Goal: Browse casually

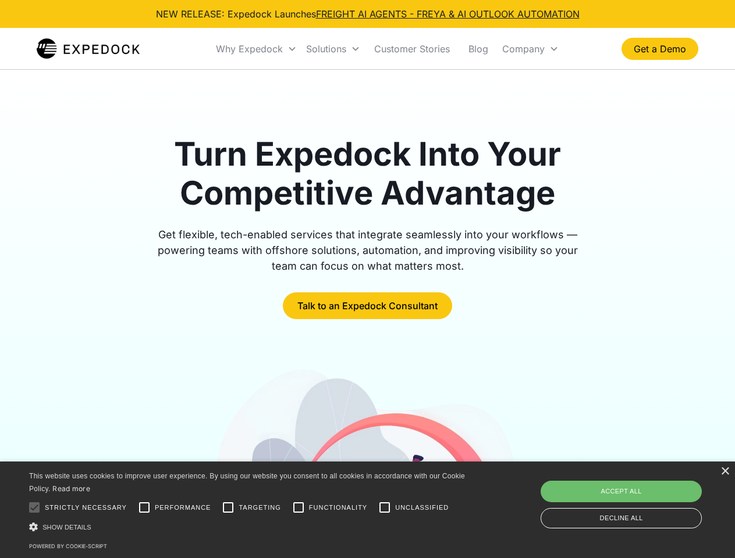
click at [256, 49] on div "Why Expedock" at bounding box center [249, 49] width 67 height 12
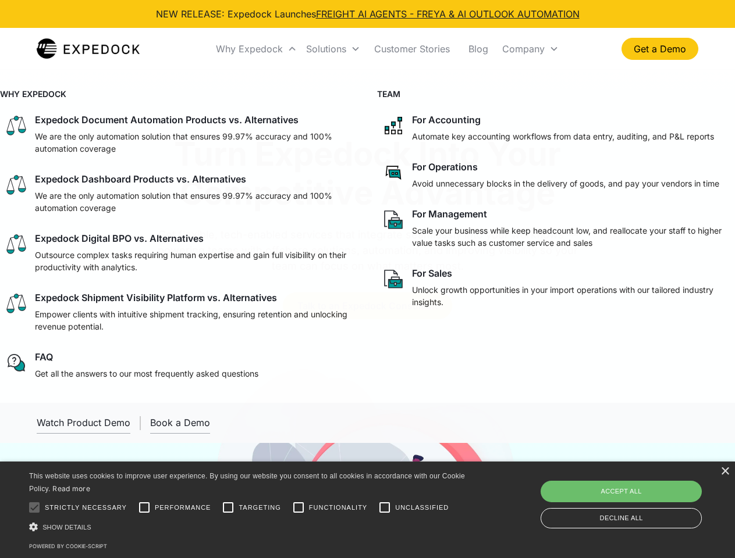
click at [333, 49] on div "Solutions" at bounding box center [326, 49] width 40 height 12
click at [530, 49] on div "Company" at bounding box center [523, 49] width 42 height 12
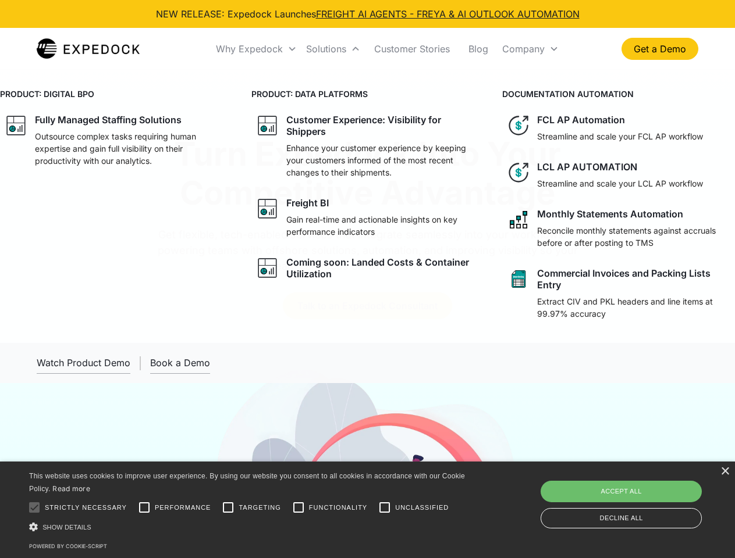
click at [34, 508] on div at bounding box center [34, 507] width 23 height 23
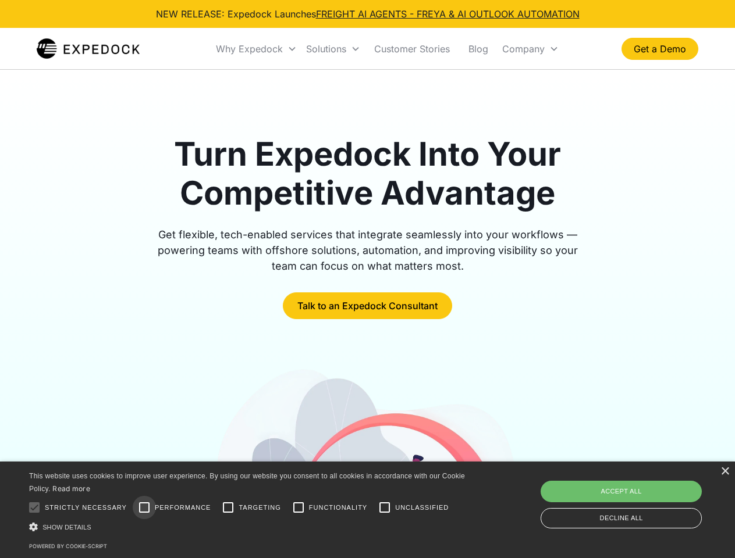
click at [144, 508] on input "Performance" at bounding box center [144, 507] width 23 height 23
checkbox input "true"
click at [228, 508] on input "Targeting" at bounding box center [227, 507] width 23 height 23
checkbox input "true"
click at [298, 508] on input "Functionality" at bounding box center [298, 507] width 23 height 23
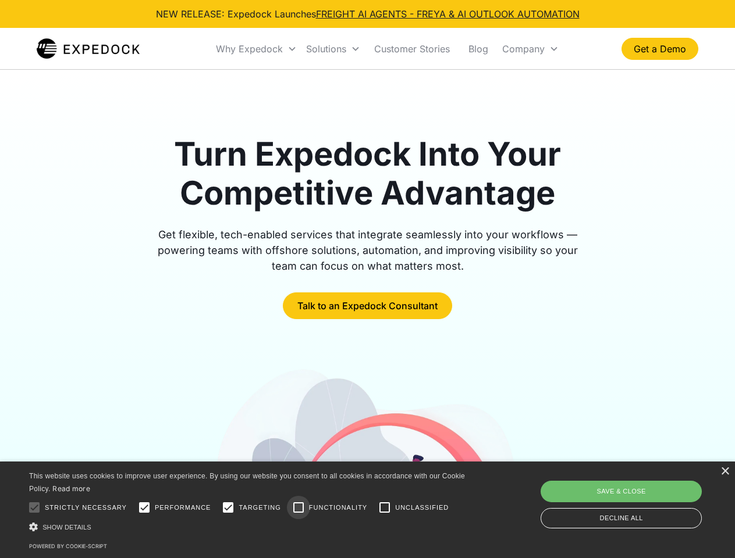
checkbox input "true"
click at [384, 508] on input "Unclassified" at bounding box center [384, 507] width 23 height 23
checkbox input "true"
click at [249, 527] on div "Show details Hide details" at bounding box center [249, 527] width 440 height 12
